Goal: Task Accomplishment & Management: Manage account settings

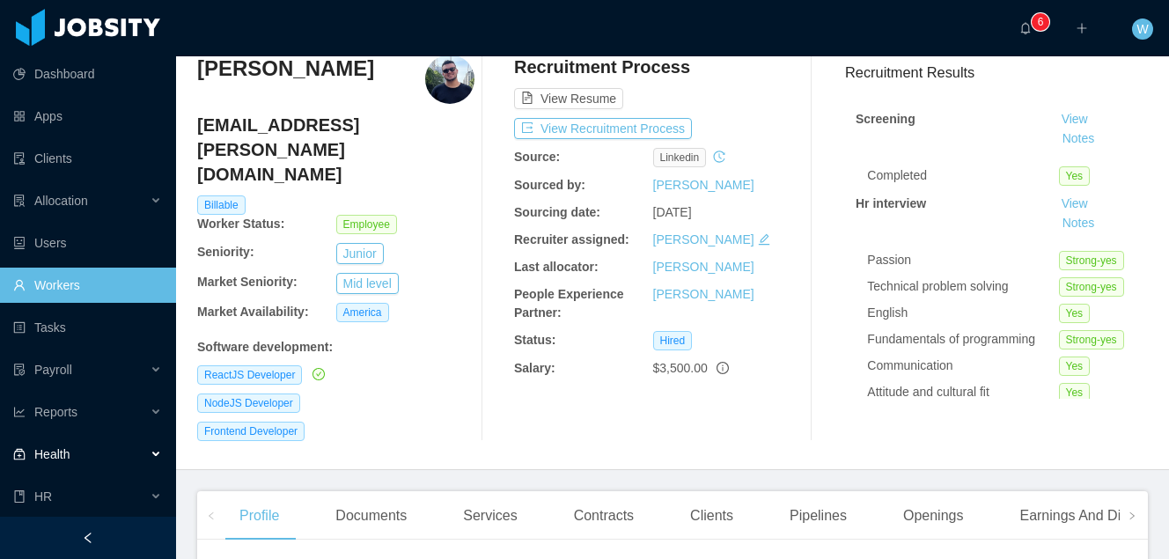
scroll to position [43, 0]
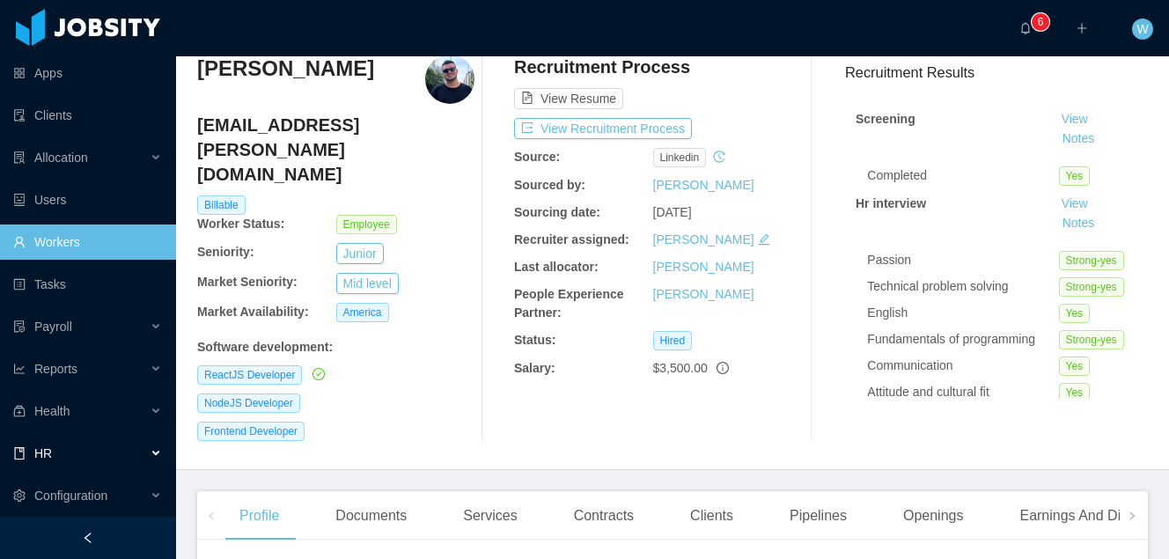
click at [106, 460] on div "HR" at bounding box center [88, 453] width 176 height 35
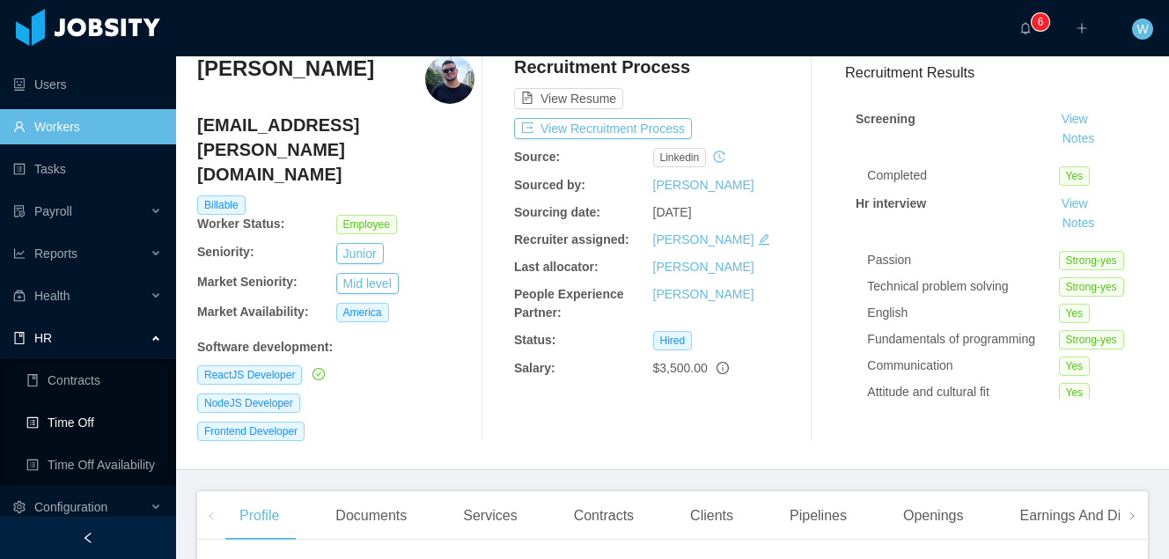
click at [122, 421] on link "Time Off" at bounding box center [94, 422] width 136 height 35
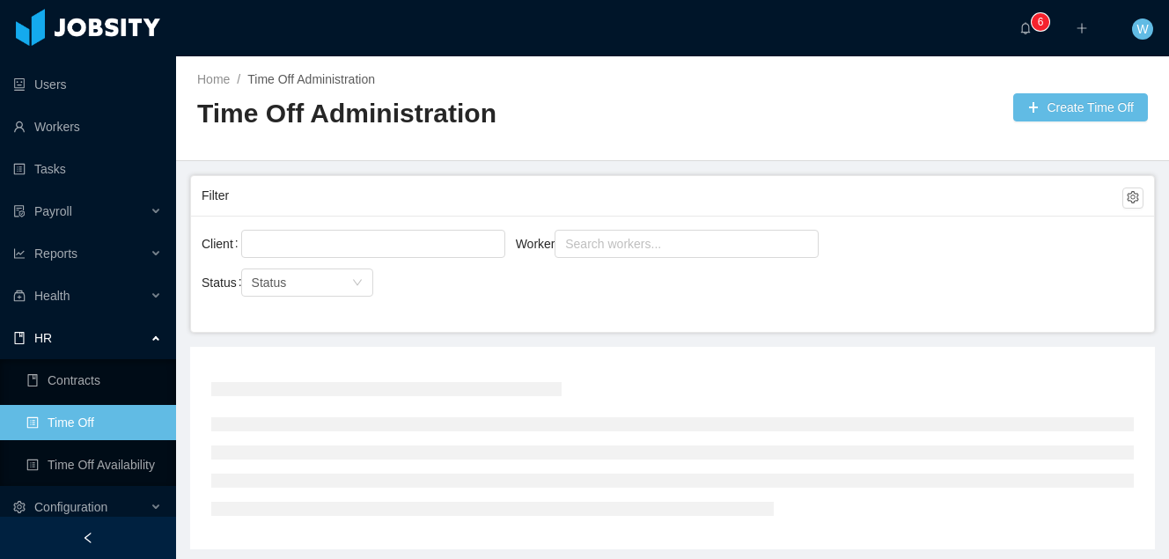
scroll to position [64, 0]
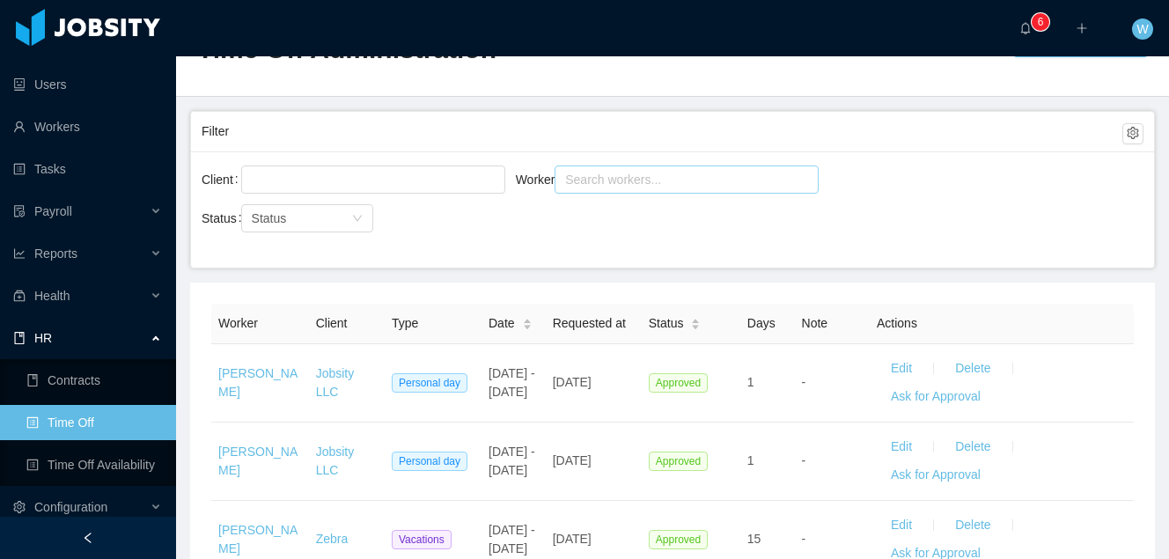
click at [574, 187] on div "Search workers..." at bounding box center [678, 180] width 227 height 18
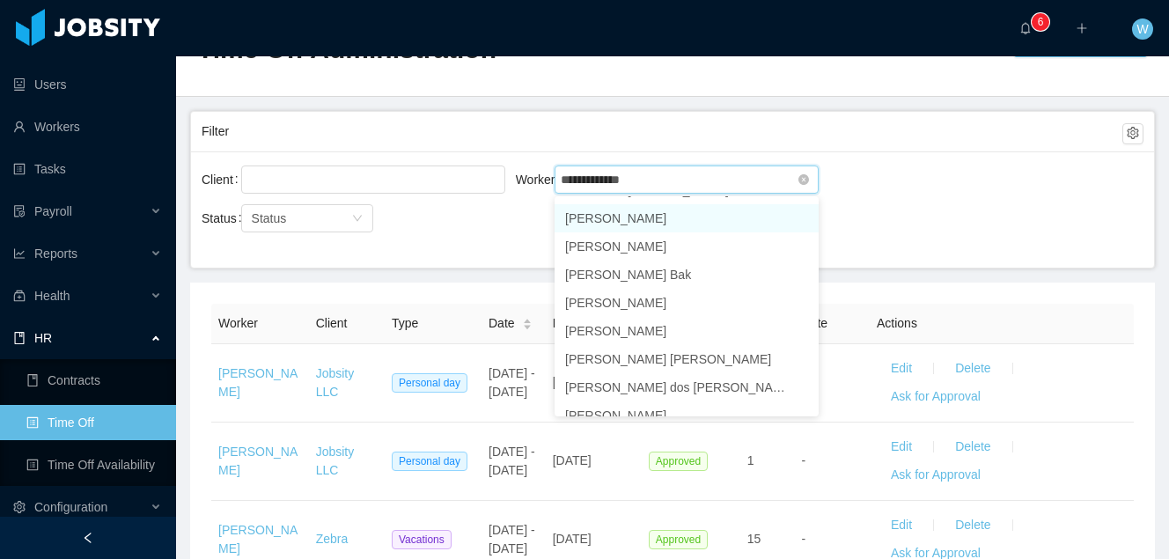
scroll to position [792, 0]
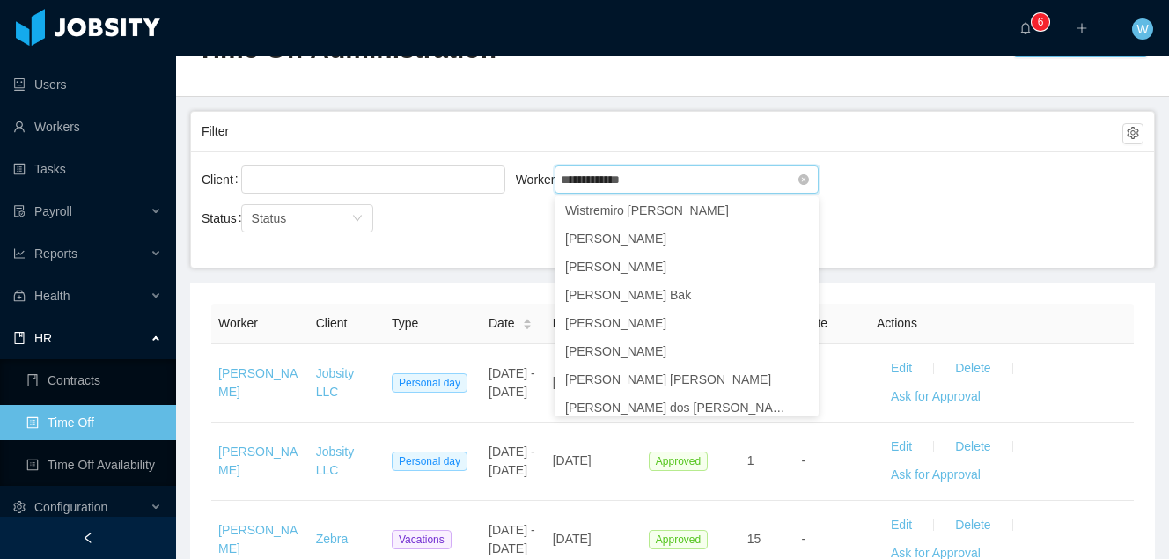
click at [576, 173] on input "**********" at bounding box center [603, 179] width 87 height 21
drag, startPoint x: 608, startPoint y: 182, endPoint x: 484, endPoint y: 180, distance: 123.3
click at [484, 180] on div "**********" at bounding box center [673, 190] width 942 height 56
type input "*****"
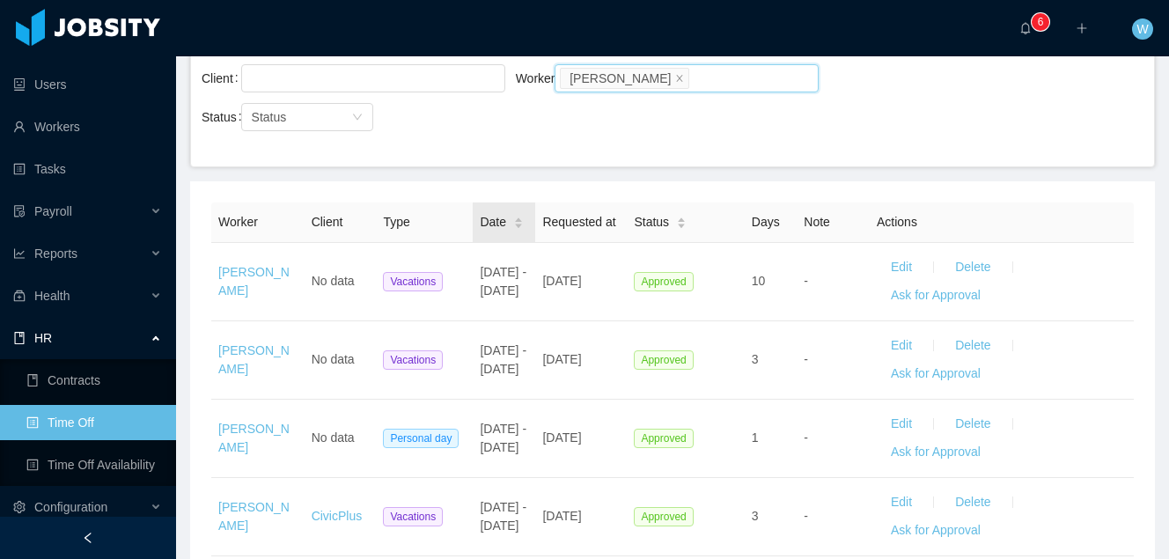
click at [501, 232] on span "Date" at bounding box center [493, 222] width 26 height 18
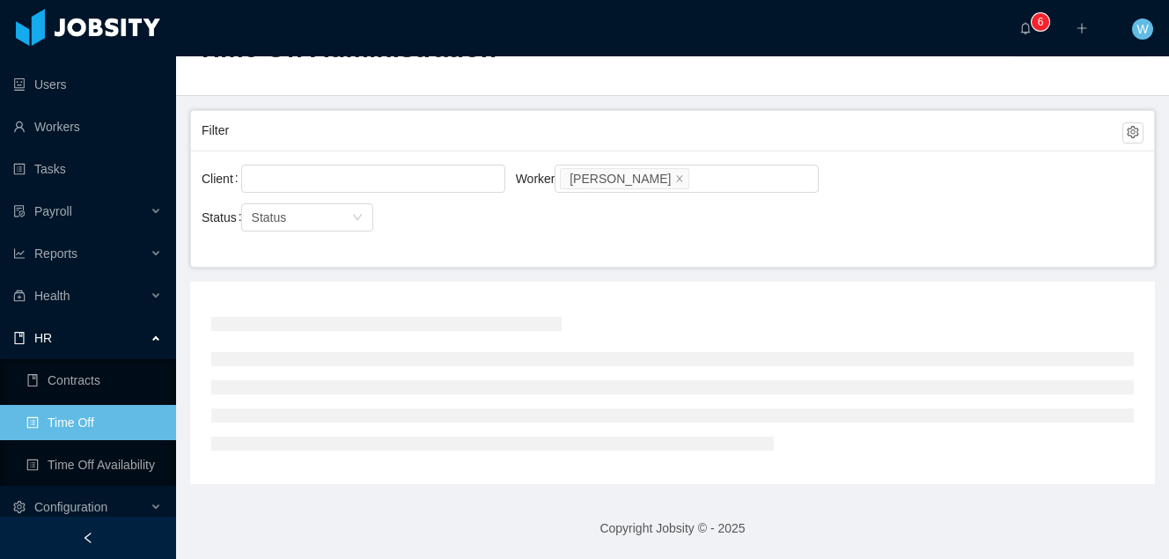
scroll to position [64, 0]
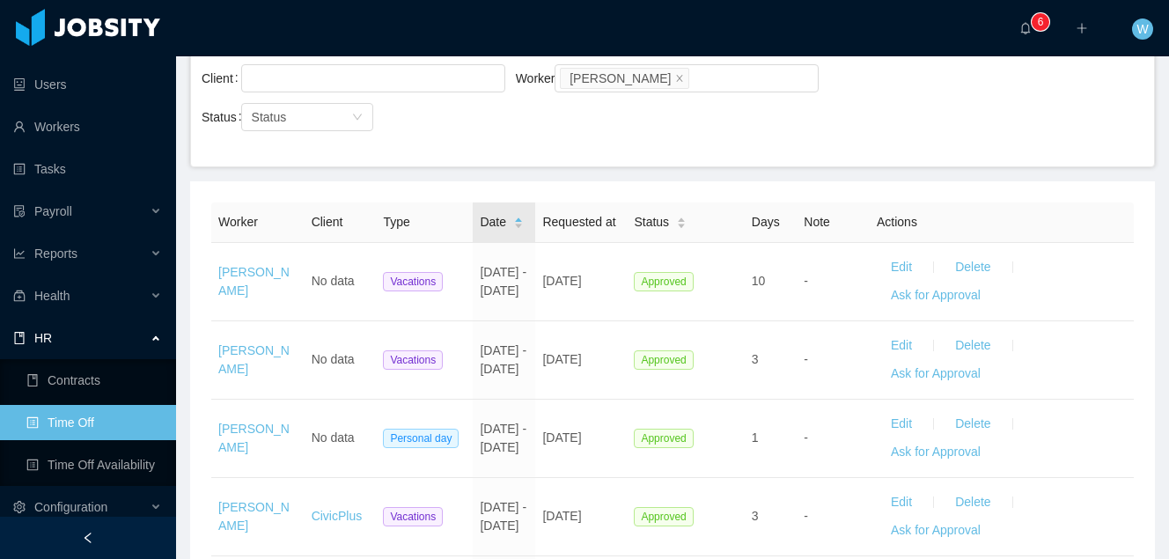
click at [520, 232] on div "Date" at bounding box center [502, 222] width 44 height 18
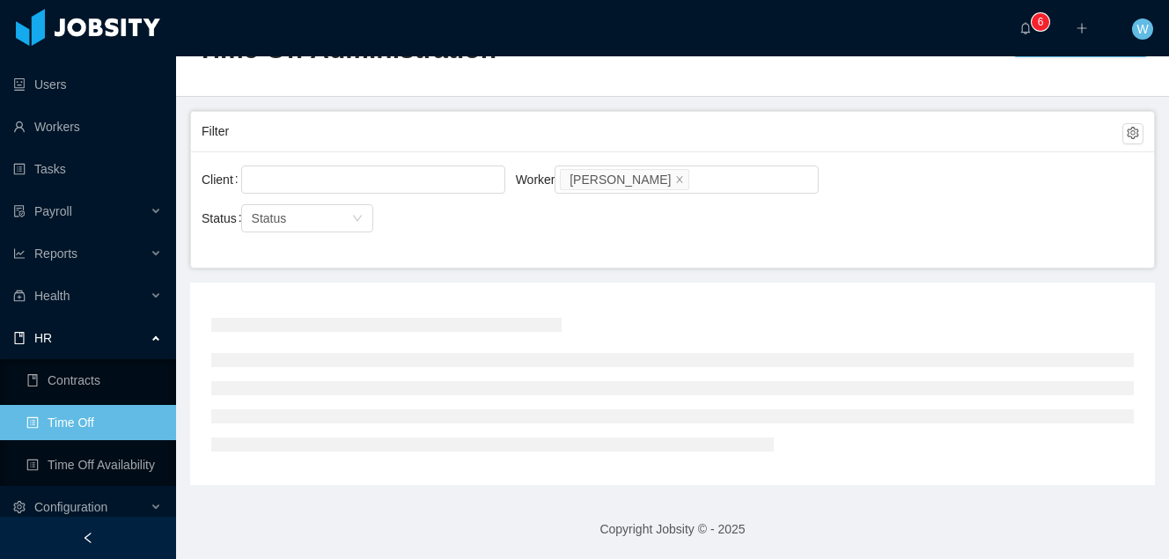
scroll to position [166, 0]
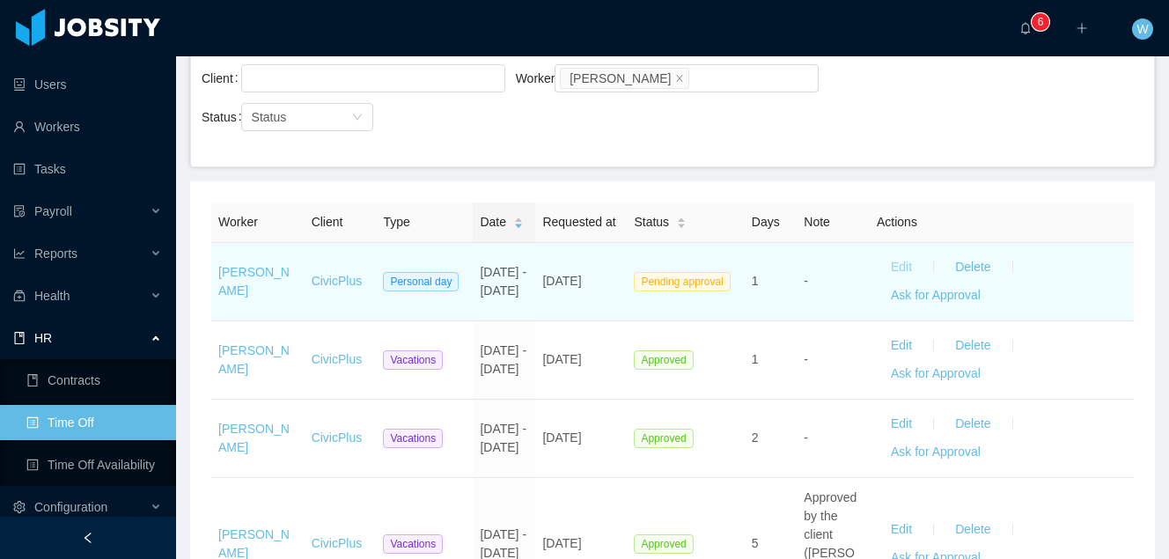
click at [901, 282] on button "Edit" at bounding box center [901, 268] width 49 height 28
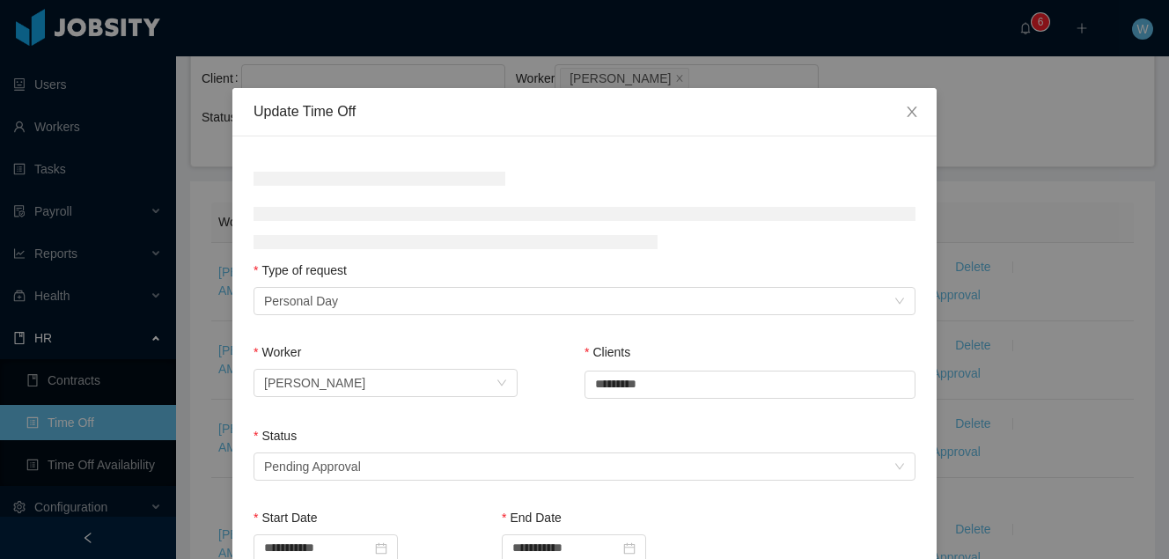
scroll to position [314, 0]
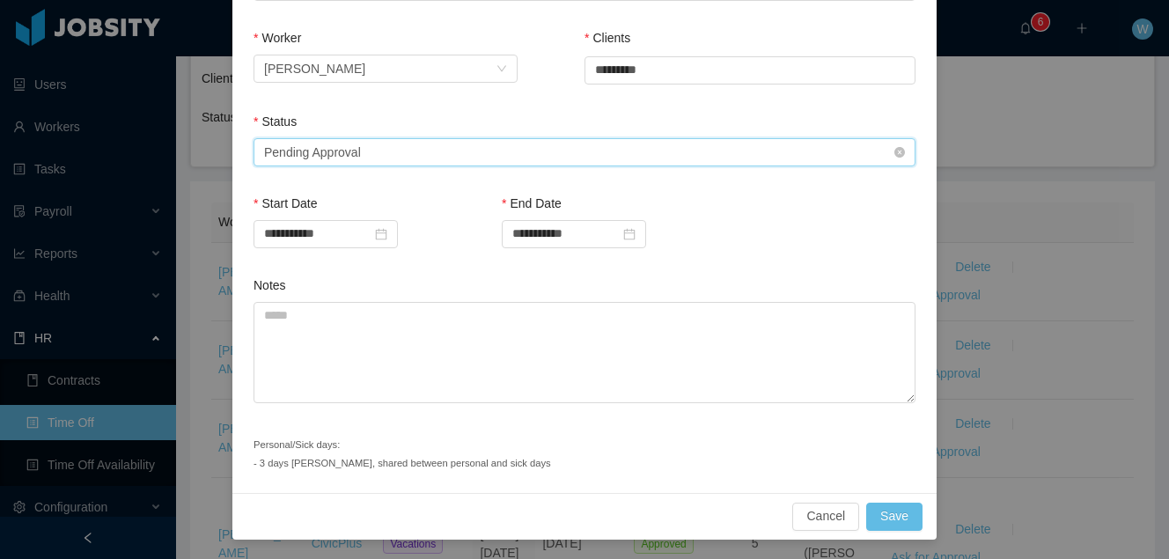
click at [500, 157] on div "Select status Pending Approval" at bounding box center [579, 152] width 630 height 26
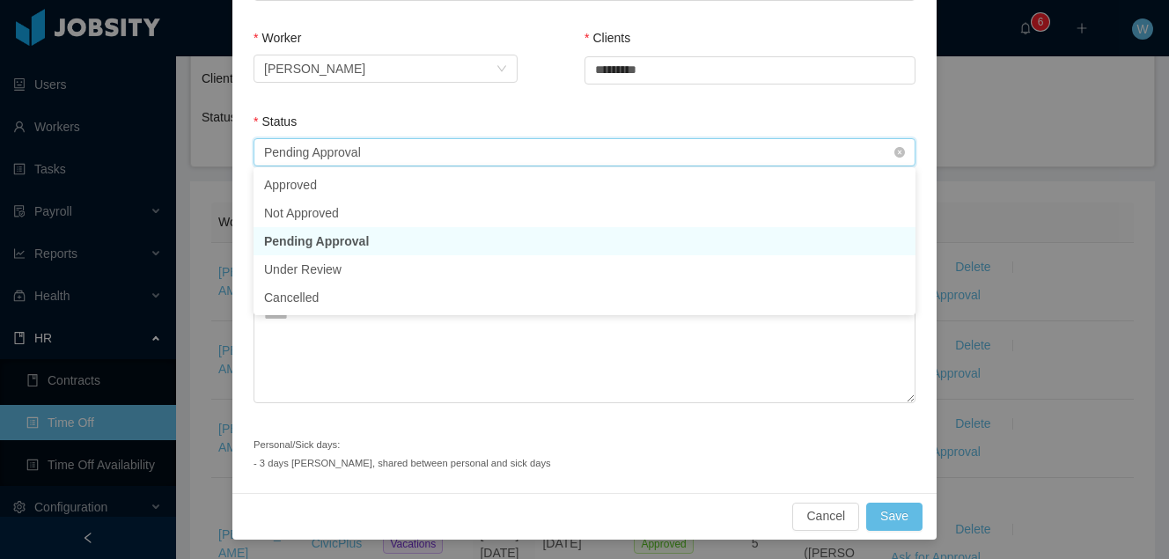
scroll to position [334, 0]
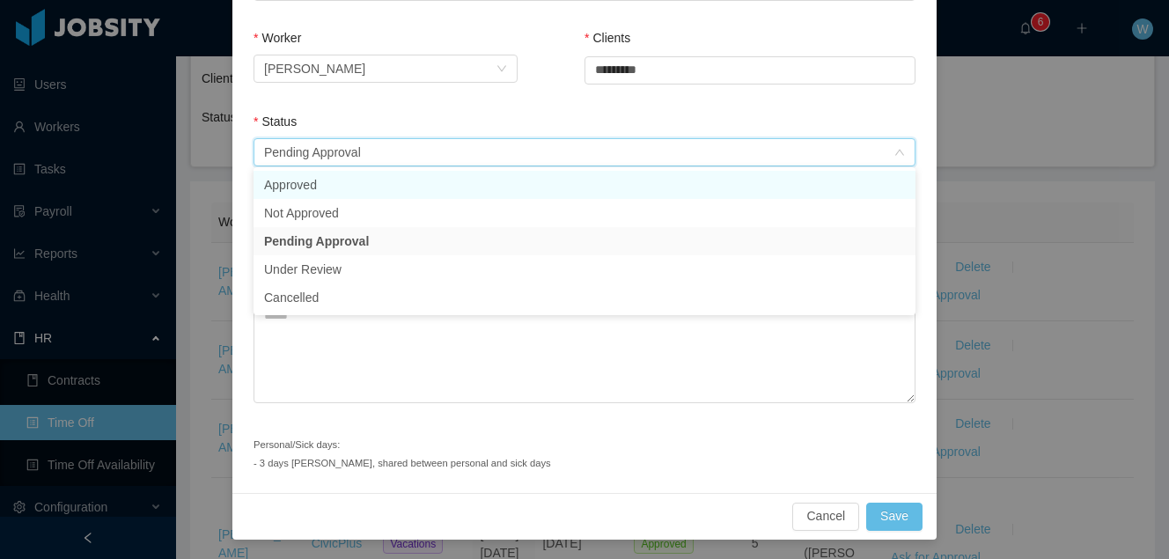
click at [472, 177] on li "Approved" at bounding box center [585, 185] width 662 height 28
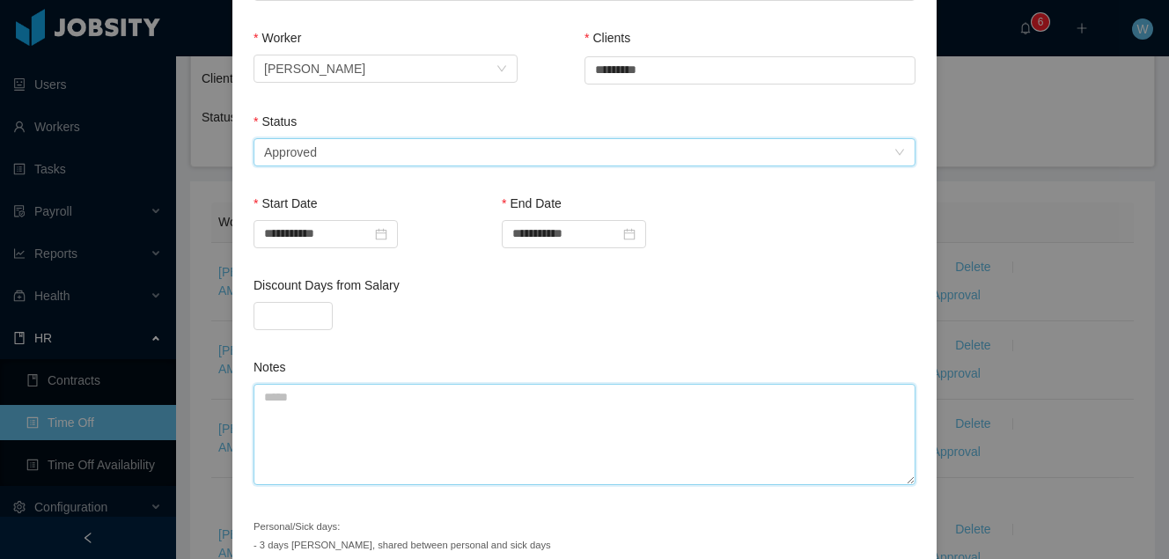
click at [377, 391] on textarea "Notes" at bounding box center [585, 434] width 662 height 101
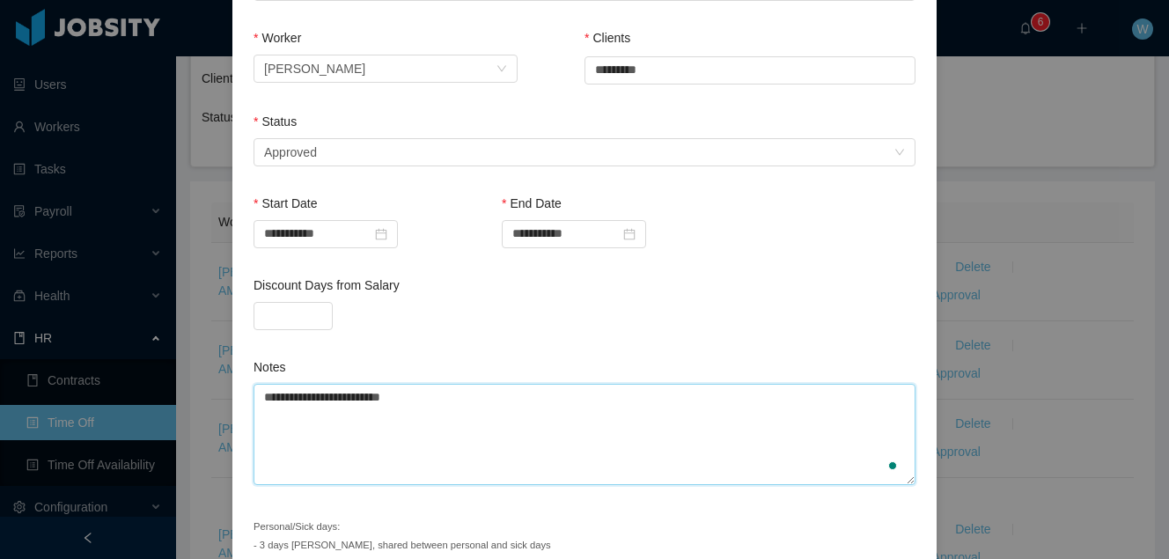
scroll to position [416, 0]
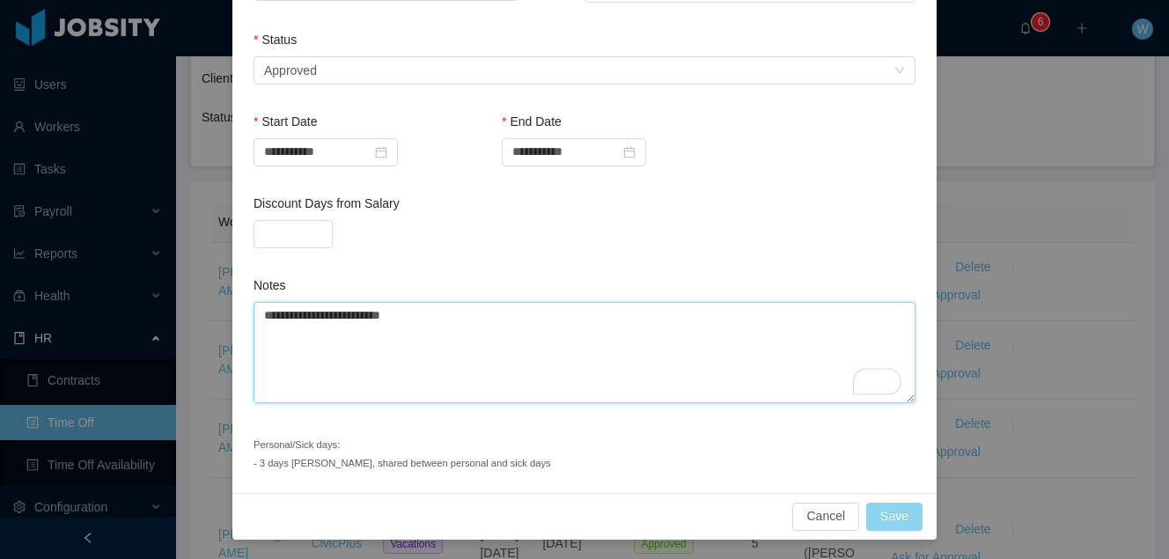
type textarea "**********"
click at [883, 510] on button "Save" at bounding box center [894, 517] width 56 height 28
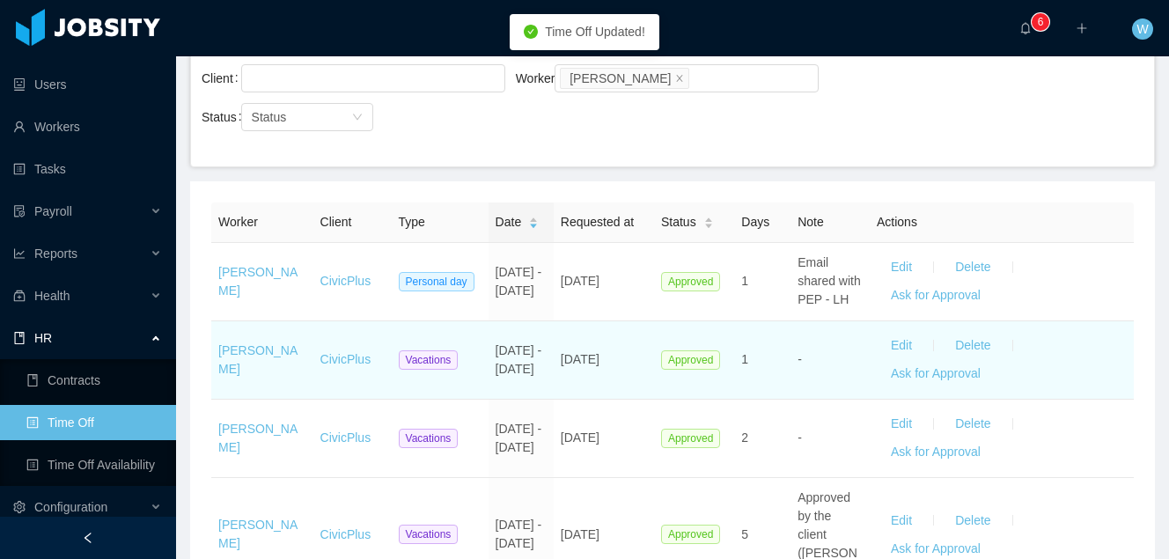
scroll to position [0, 0]
